Goal: Find specific page/section: Find specific page/section

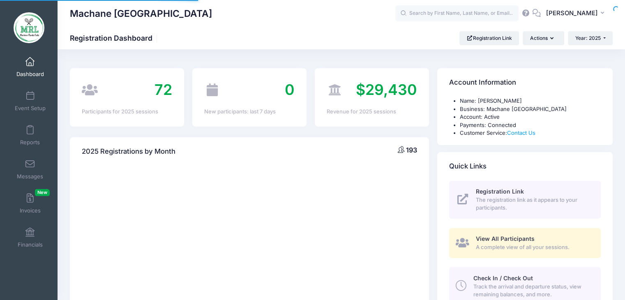
select select
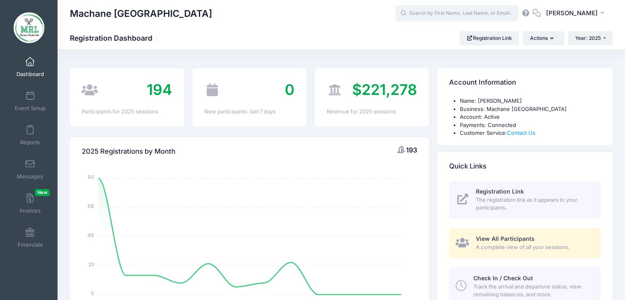
click at [451, 12] on input "text" at bounding box center [456, 13] width 123 height 16
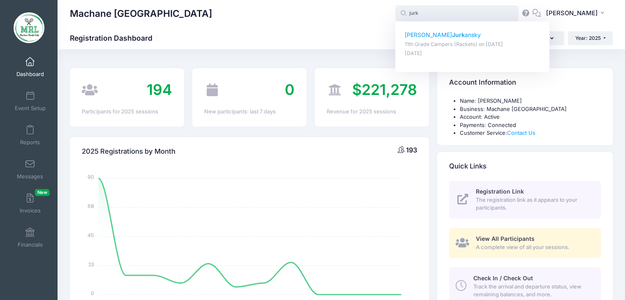
click at [452, 33] on strong "Jurk" at bounding box center [458, 34] width 13 height 7
type input "Leah Jurkansky (11th Grade Campers (Rackets), Aug-14, 2025)"
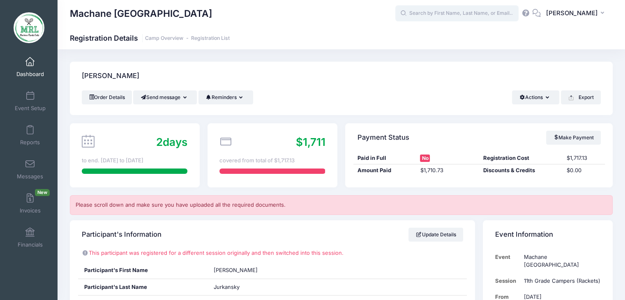
click at [440, 14] on input "text" at bounding box center [456, 13] width 123 height 16
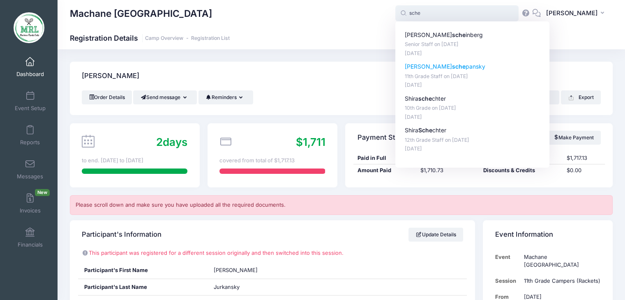
click at [452, 67] on strong "sche" at bounding box center [459, 66] width 14 height 7
type input "[PERSON_NAME] (11th Grade Staff, [DATE])"
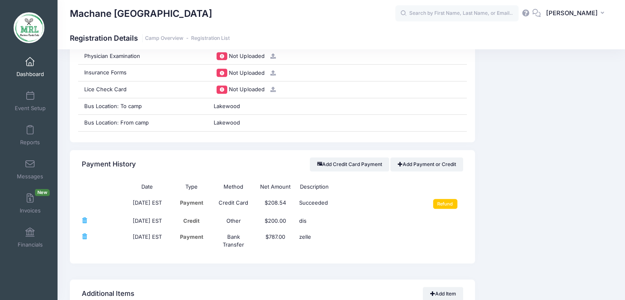
scroll to position [891, 0]
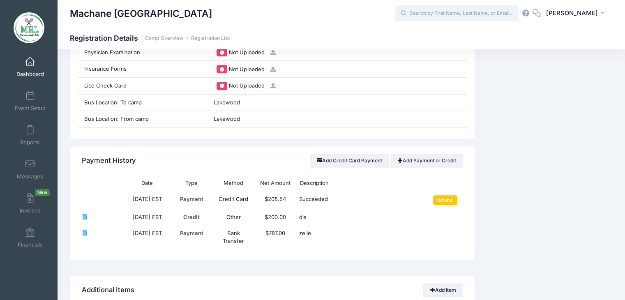
click at [412, 5] on input "text" at bounding box center [456, 13] width 123 height 16
